Goal: Complete application form

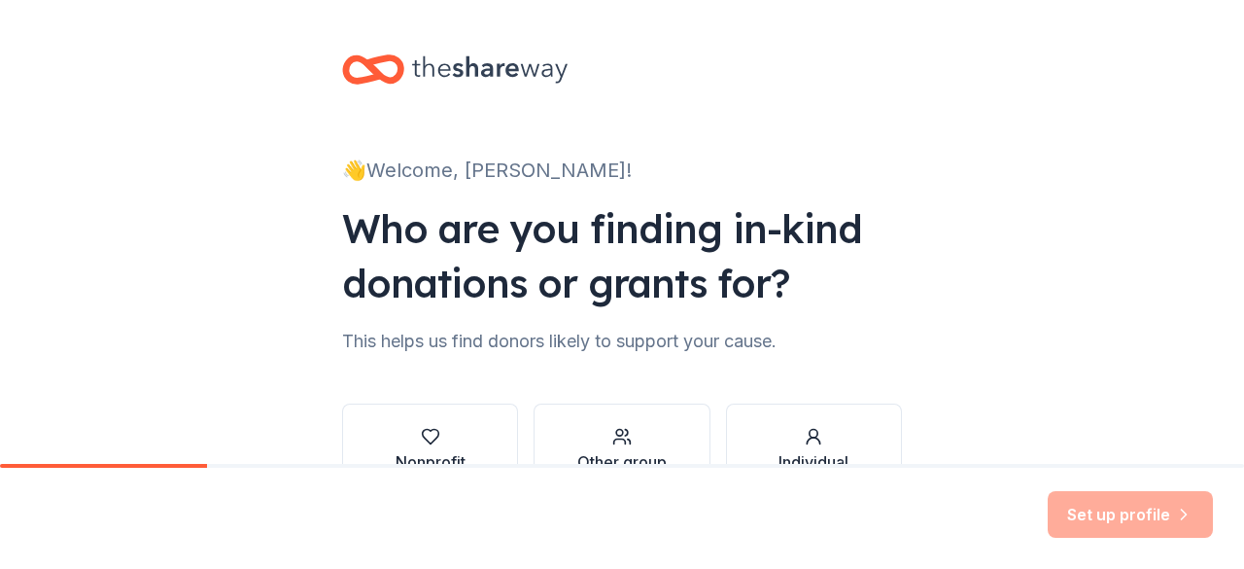
scroll to position [126, 0]
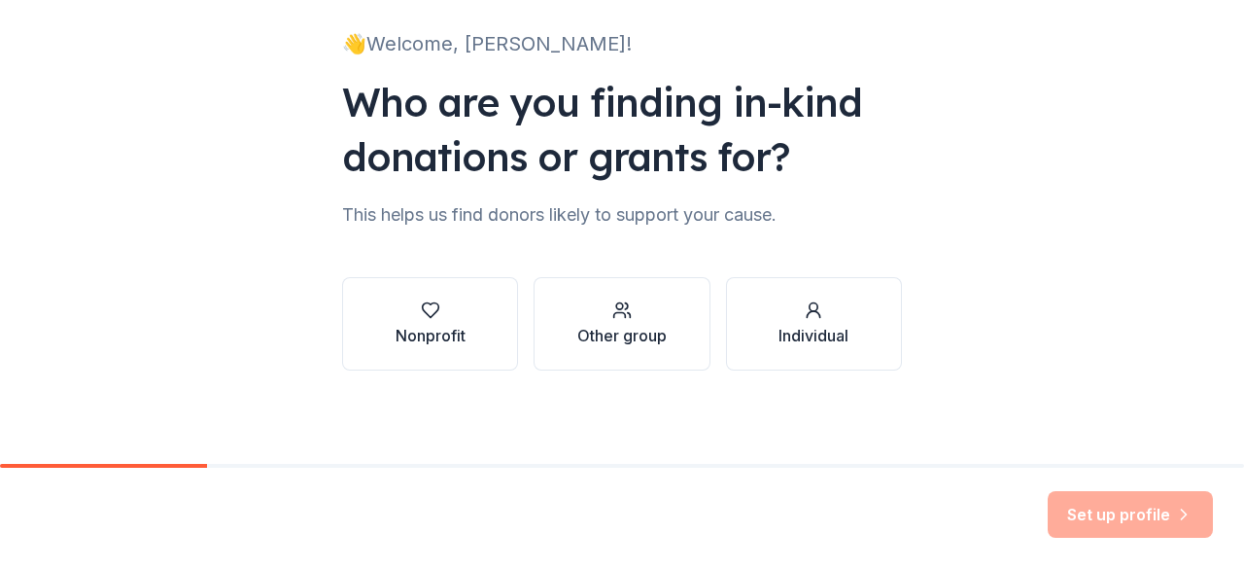
click at [460, 329] on button "Nonprofit" at bounding box center [430, 323] width 176 height 93
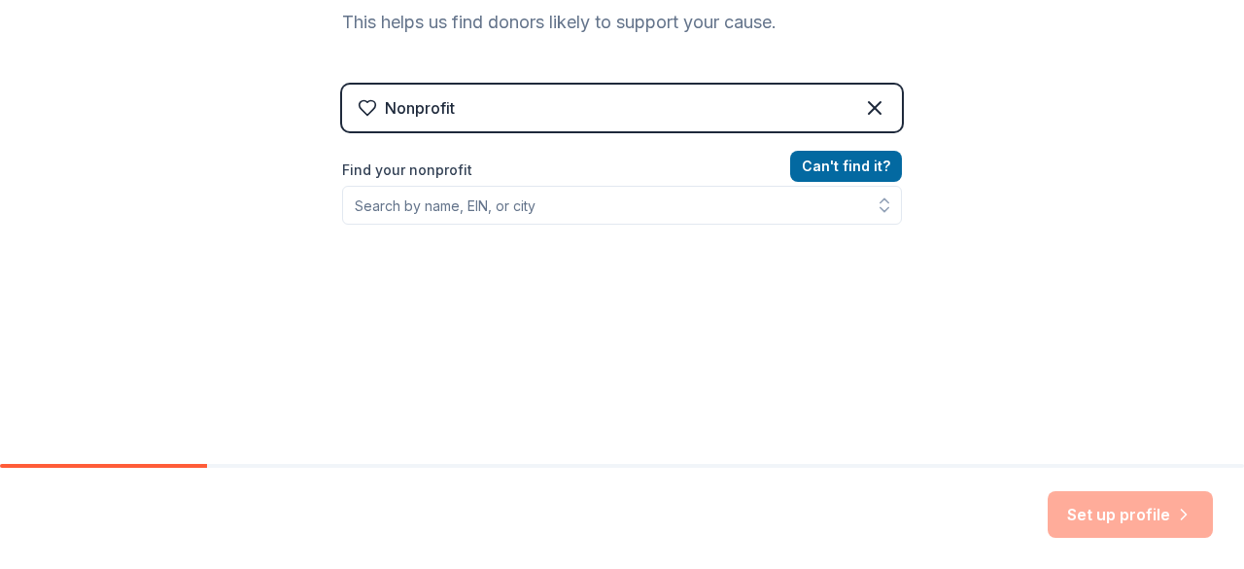
scroll to position [320, 0]
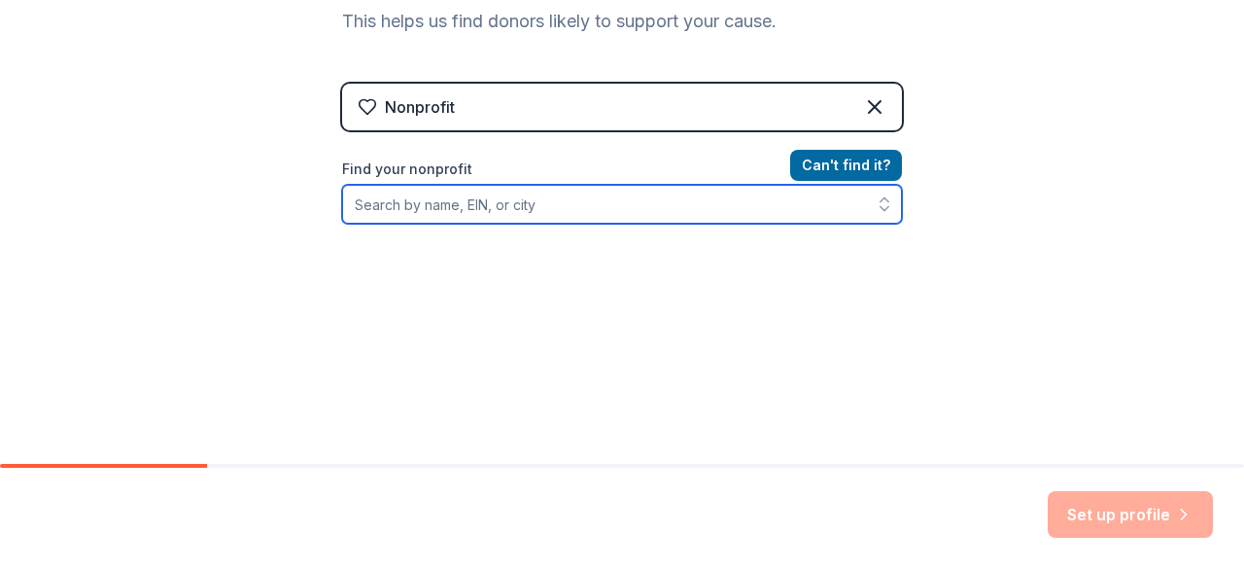
click at [496, 208] on input "Find your nonprofit" at bounding box center [622, 204] width 560 height 39
type input "Dental Outreach Relief Foundation"
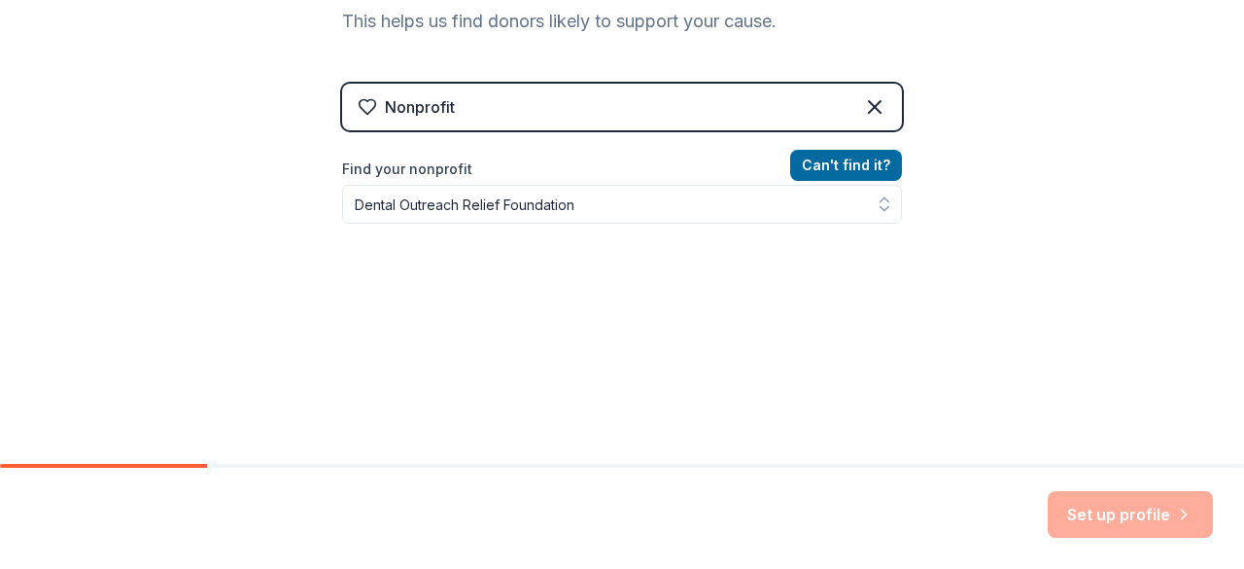
click at [836, 176] on button "Can ' t find it?" at bounding box center [846, 165] width 112 height 31
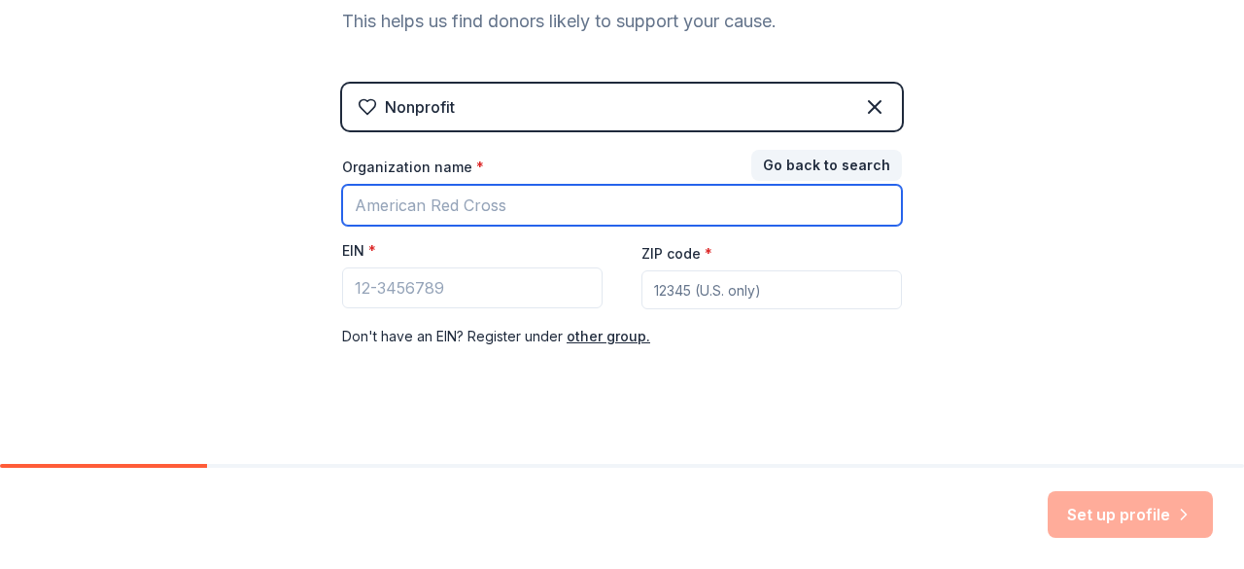
click at [628, 209] on input "Organization name *" at bounding box center [622, 205] width 560 height 41
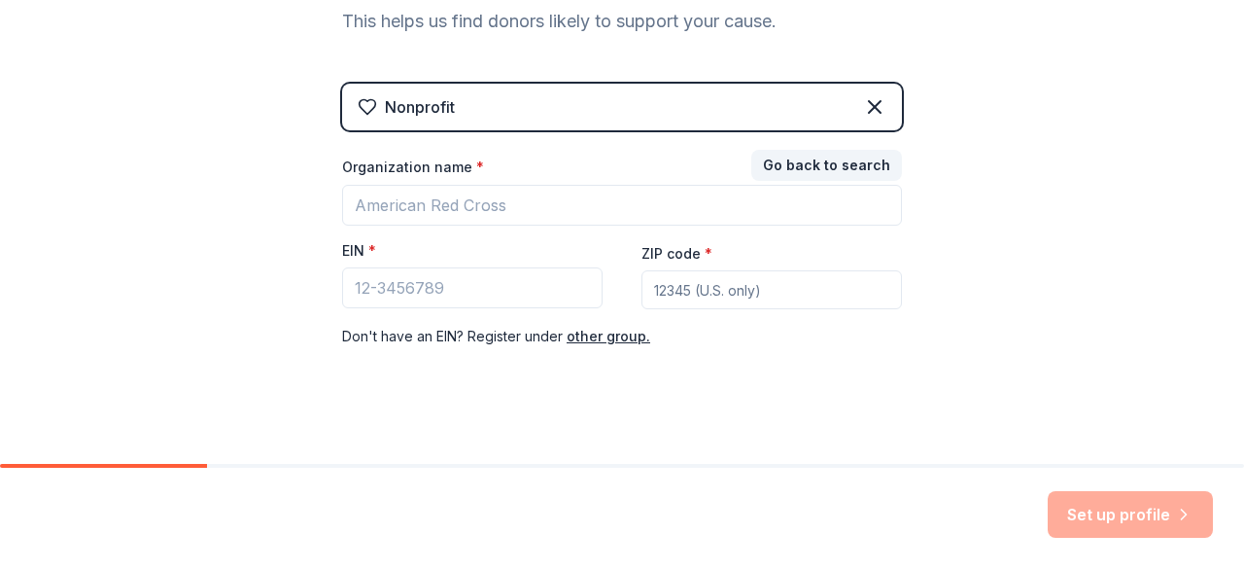
click at [1011, 357] on div "👋 Welcome, [PERSON_NAME]! Who are you finding in-kind donations or grants for? …" at bounding box center [622, 80] width 1244 height 800
click at [605, 339] on button "other group." at bounding box center [609, 336] width 84 height 23
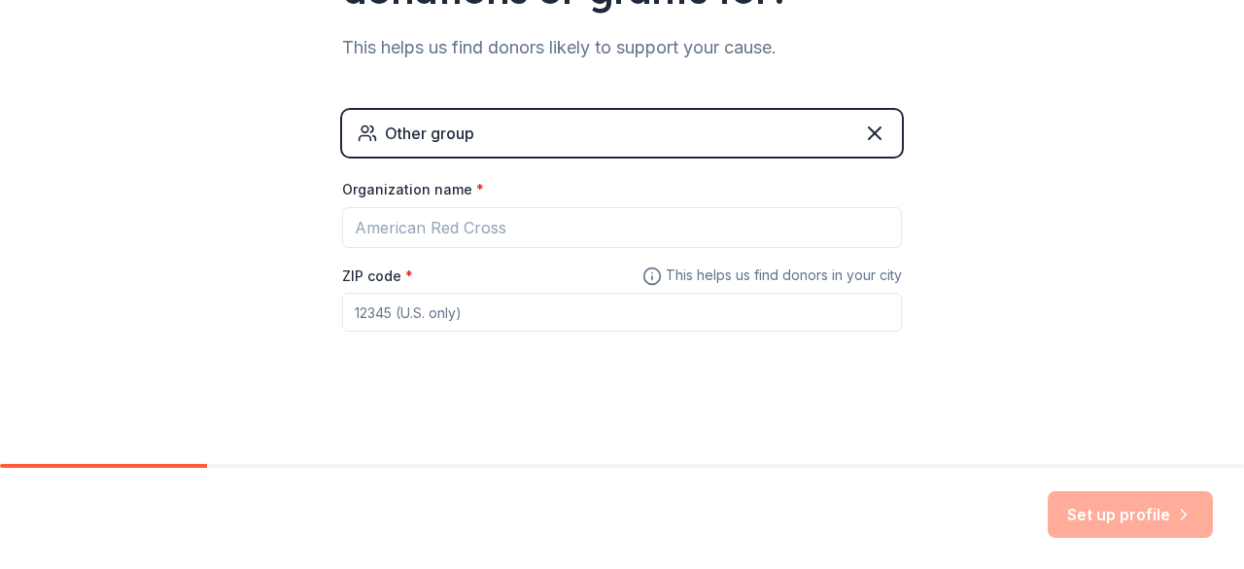
scroll to position [292, 0]
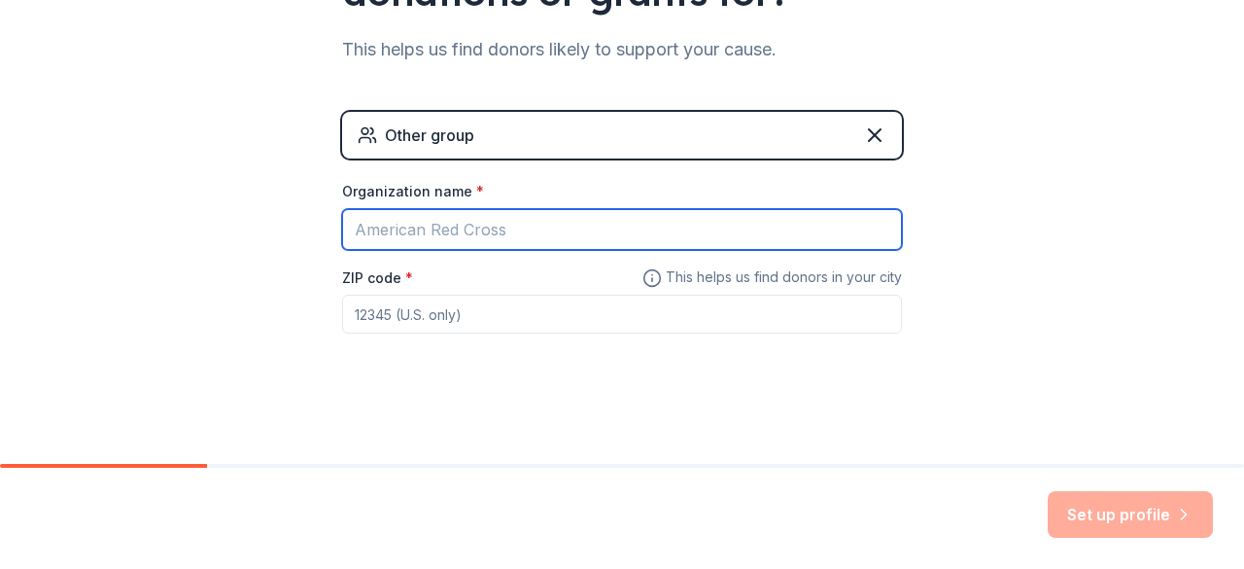
click at [601, 232] on input "Organization name *" at bounding box center [622, 229] width 560 height 41
type input "Dental Outreach Relief Foundation"
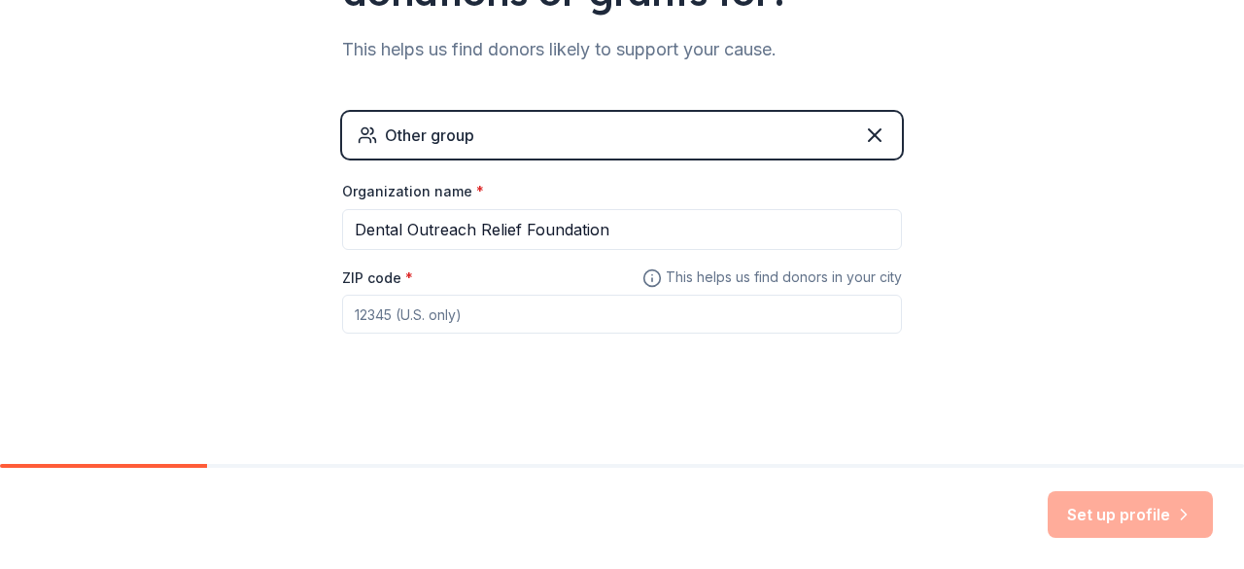
click at [440, 134] on div "Other group" at bounding box center [429, 134] width 89 height 23
click at [871, 132] on icon at bounding box center [874, 134] width 23 height 23
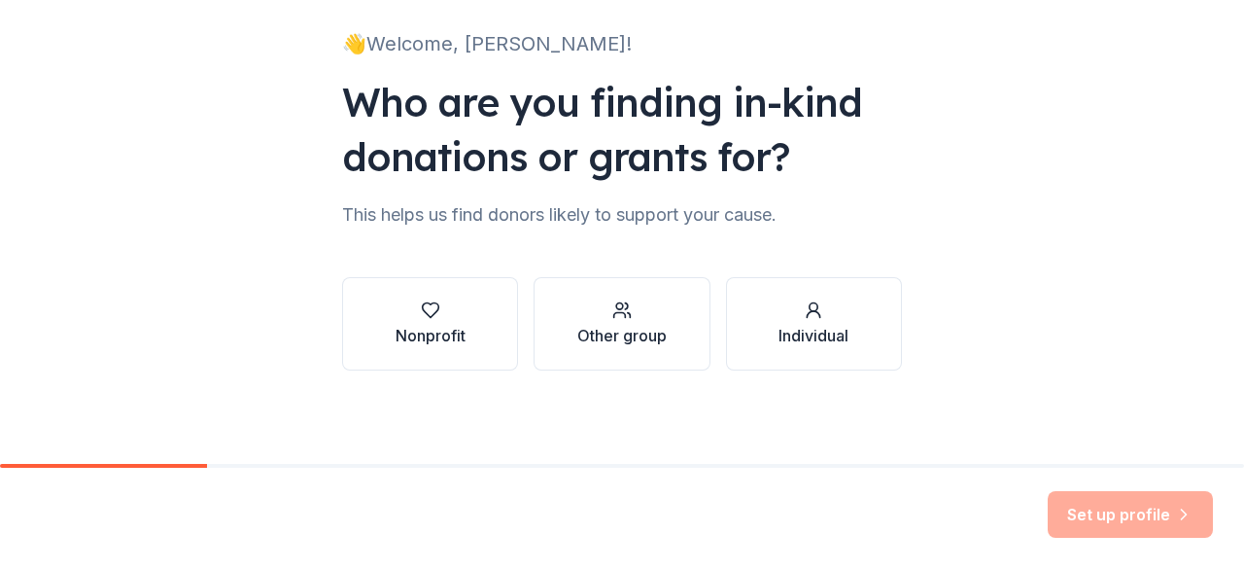
scroll to position [126, 0]
click at [406, 329] on div "Nonprofit" at bounding box center [431, 335] width 70 height 23
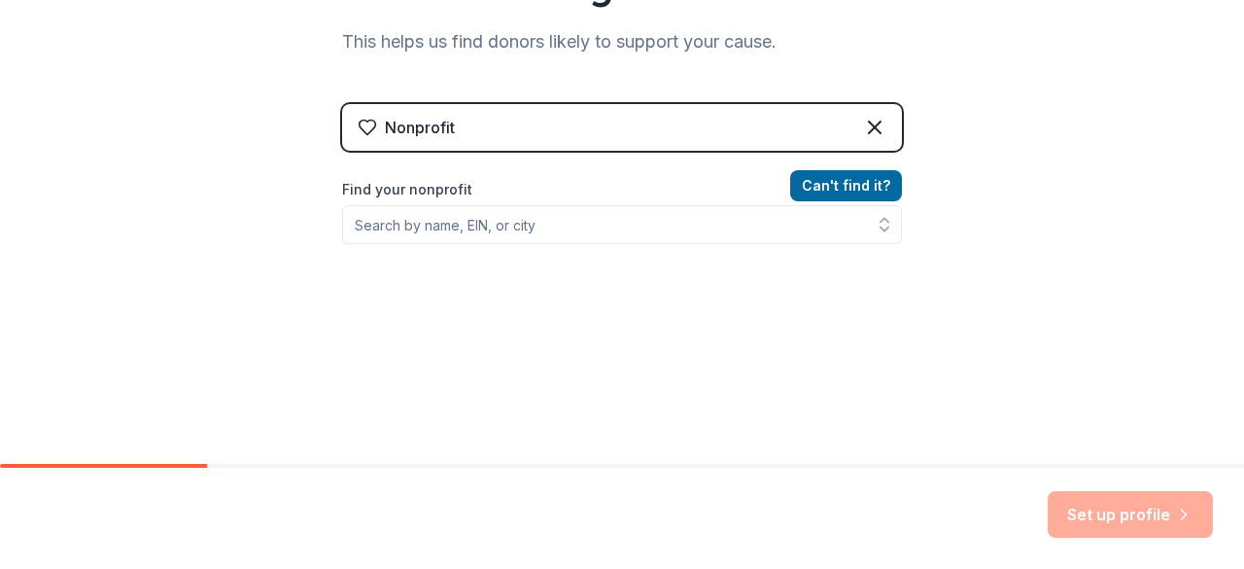
scroll to position [301, 0]
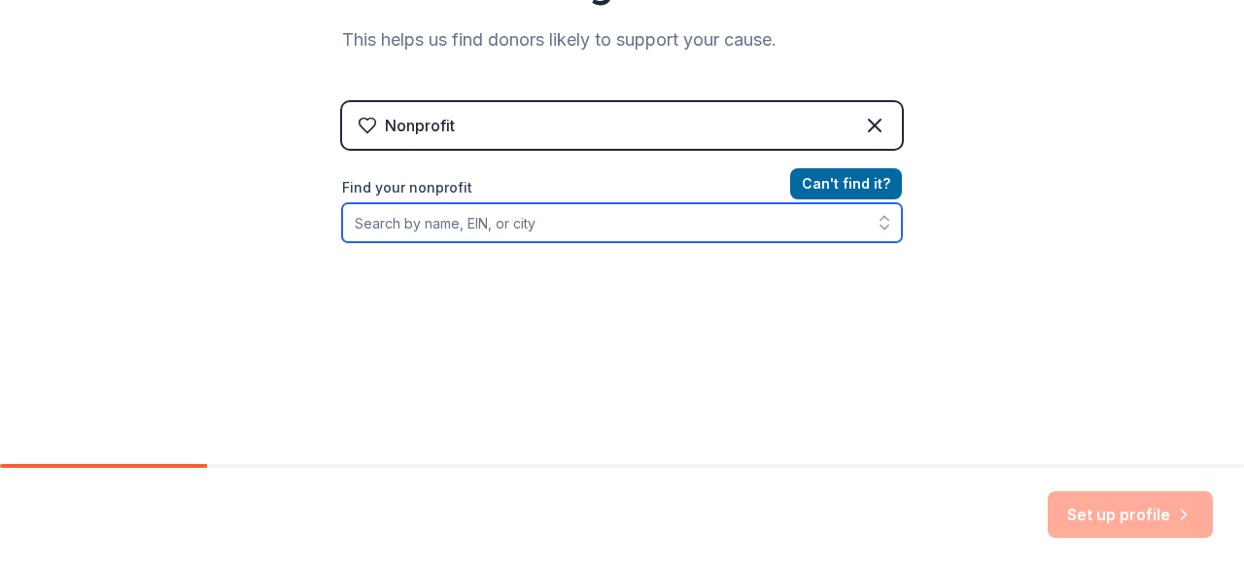
click at [480, 225] on input "Find your nonprofit" at bounding box center [622, 222] width 560 height 39
type input "Dental Outreach Relief Foundation"
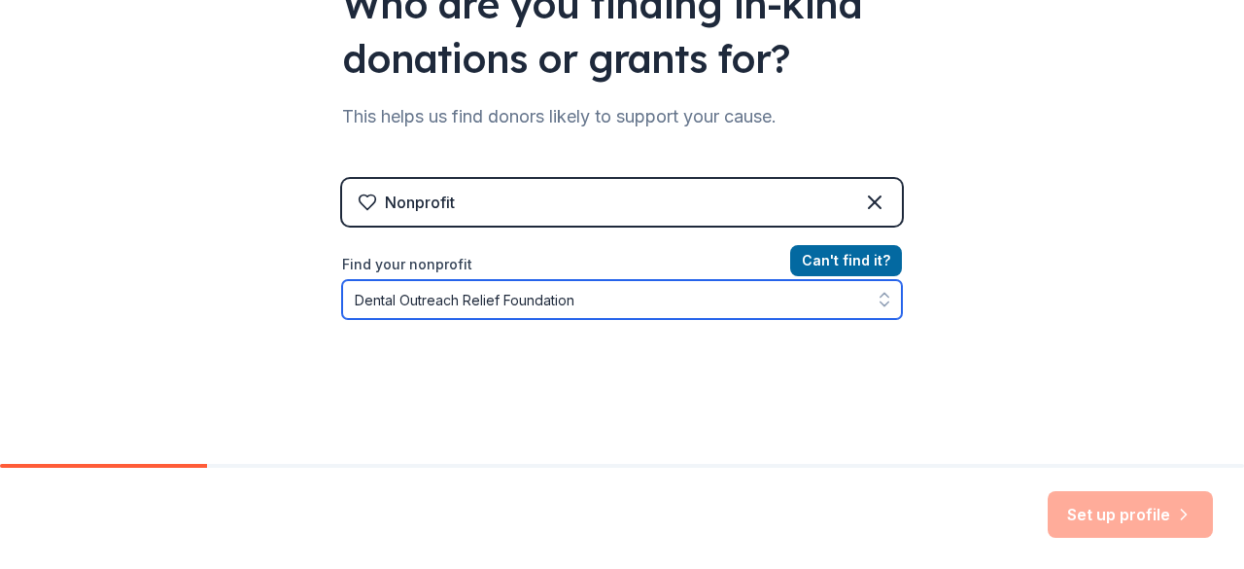
scroll to position [225, 0]
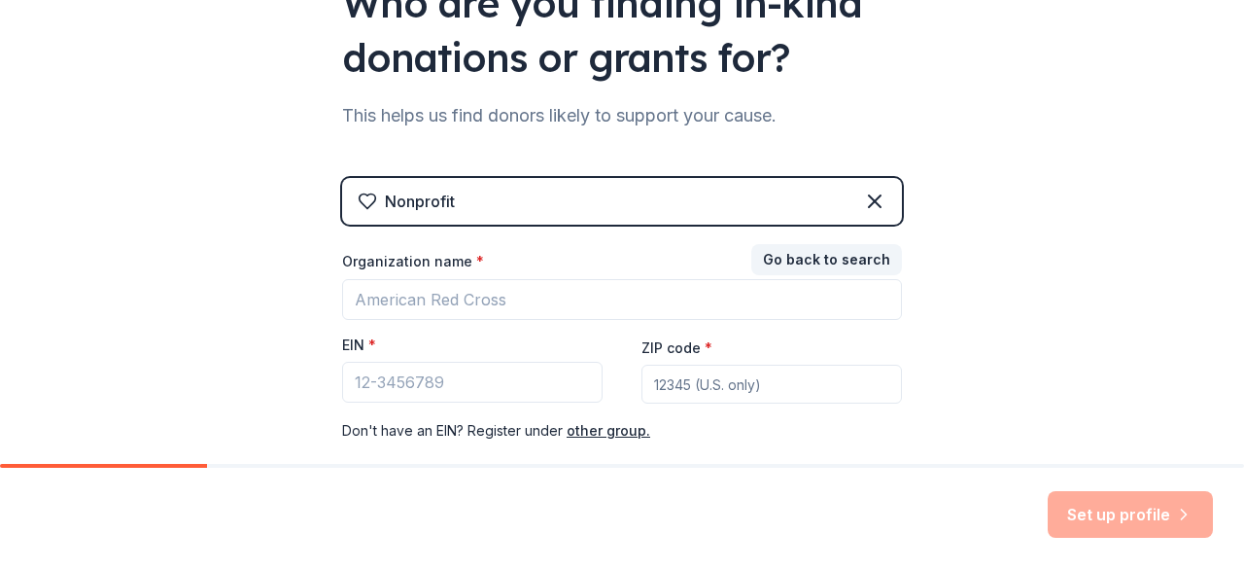
click at [843, 265] on button "Go back to search" at bounding box center [826, 259] width 151 height 31
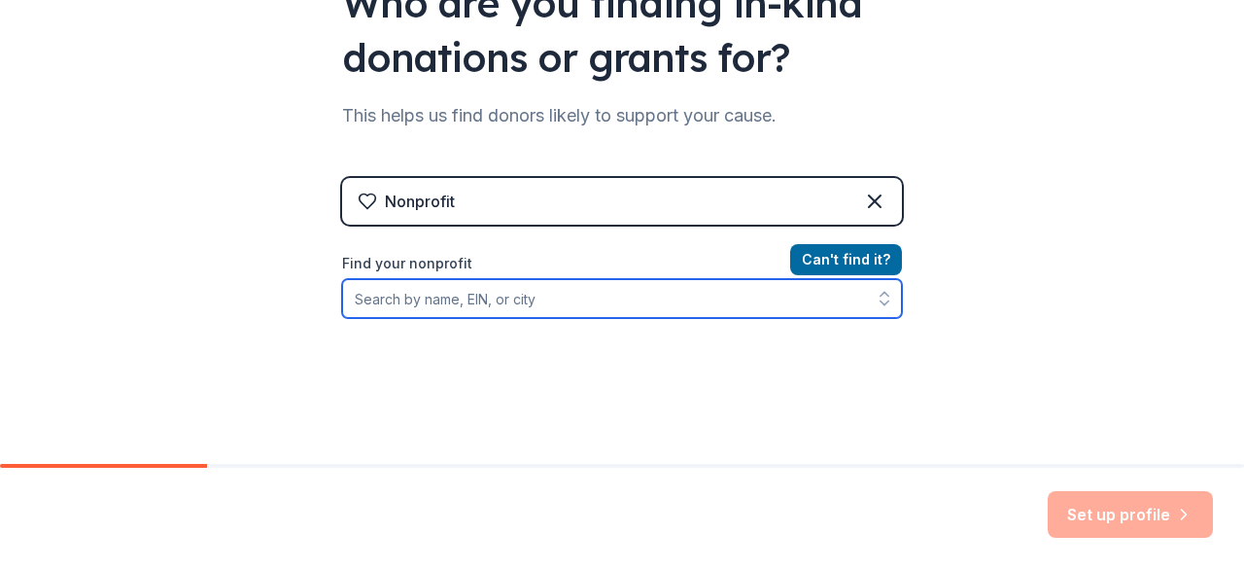
click at [610, 302] on input "Find your nonprofit" at bounding box center [622, 298] width 560 height 39
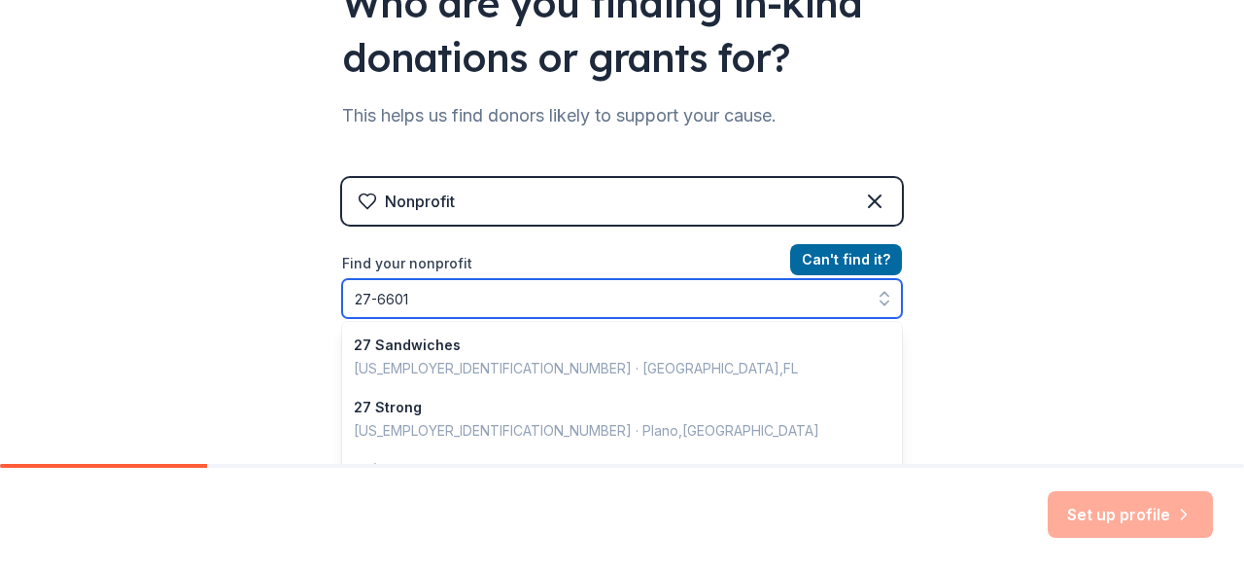
type input "27-66011"
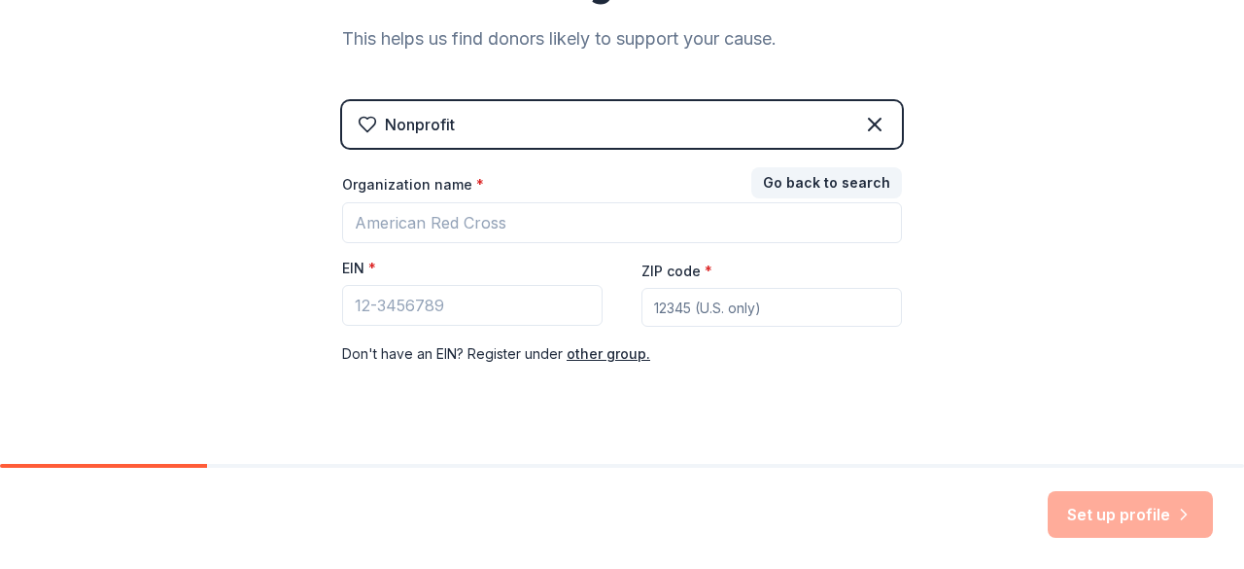
scroll to position [334, 0]
